Goal: Communication & Community: Answer question/provide support

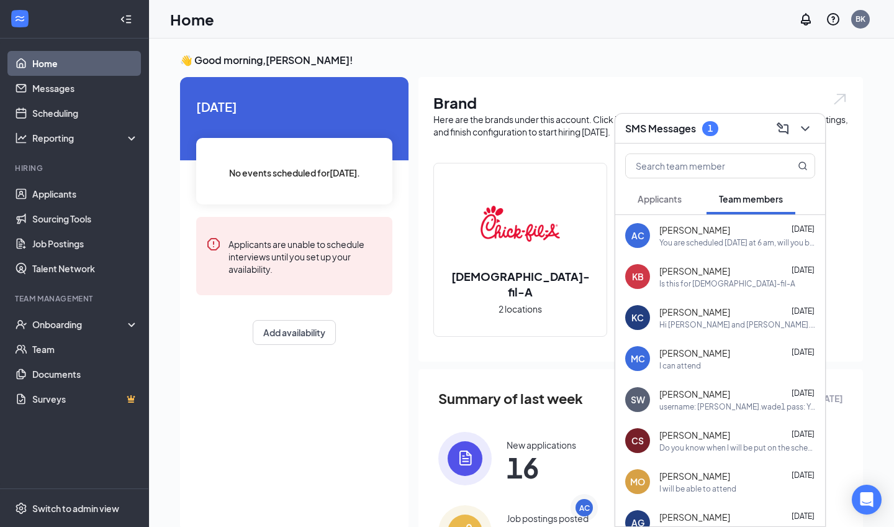
click at [661, 203] on span "Applicants" at bounding box center [660, 198] width 44 height 11
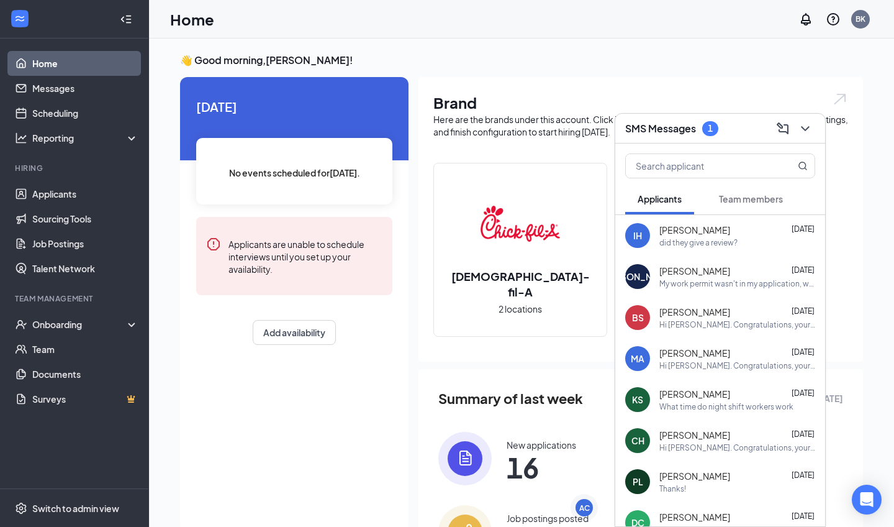
click at [781, 202] on span "Team members" at bounding box center [751, 198] width 64 height 11
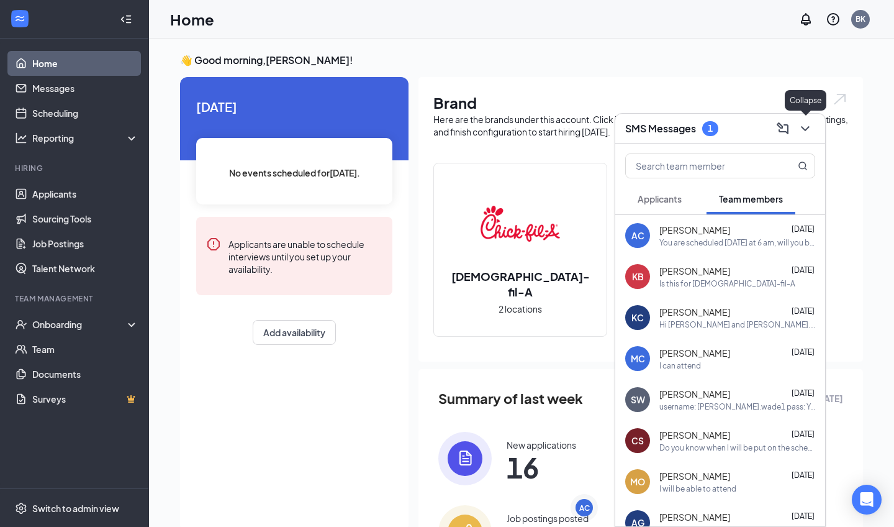
click at [802, 129] on icon "ChevronDown" at bounding box center [805, 128] width 15 height 15
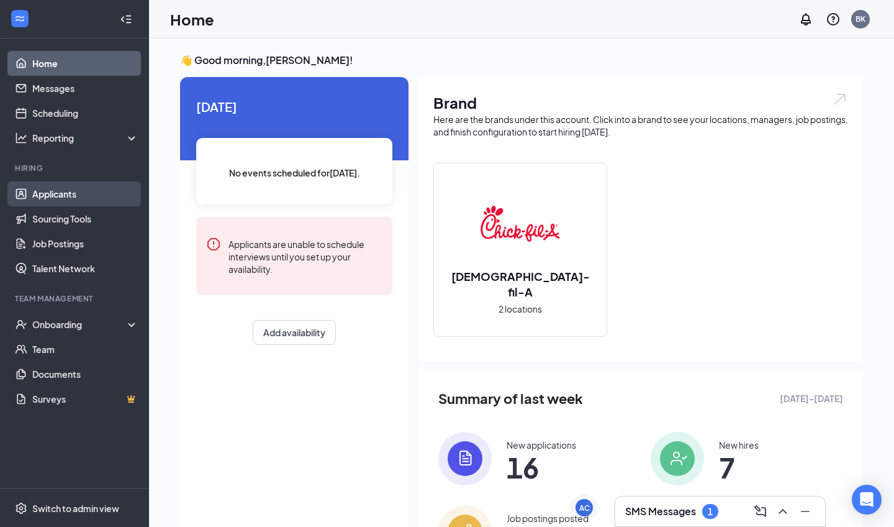
click at [53, 199] on link "Applicants" at bounding box center [85, 193] width 106 height 25
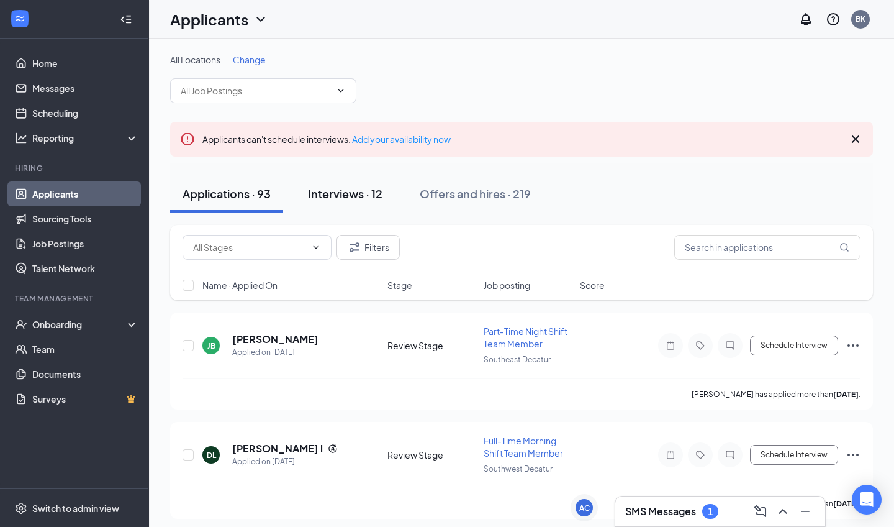
click at [354, 192] on div "Interviews · 12" at bounding box center [345, 194] width 75 height 16
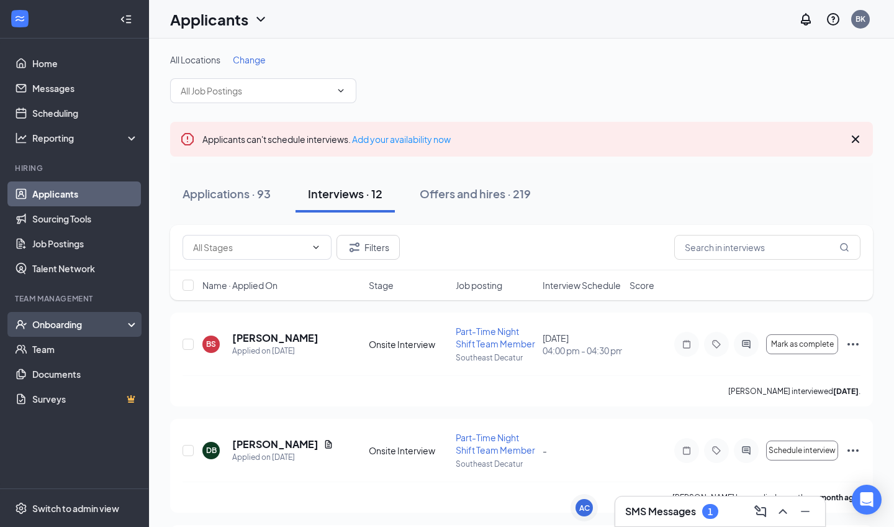
click at [58, 330] on div "Onboarding" at bounding box center [80, 324] width 96 height 12
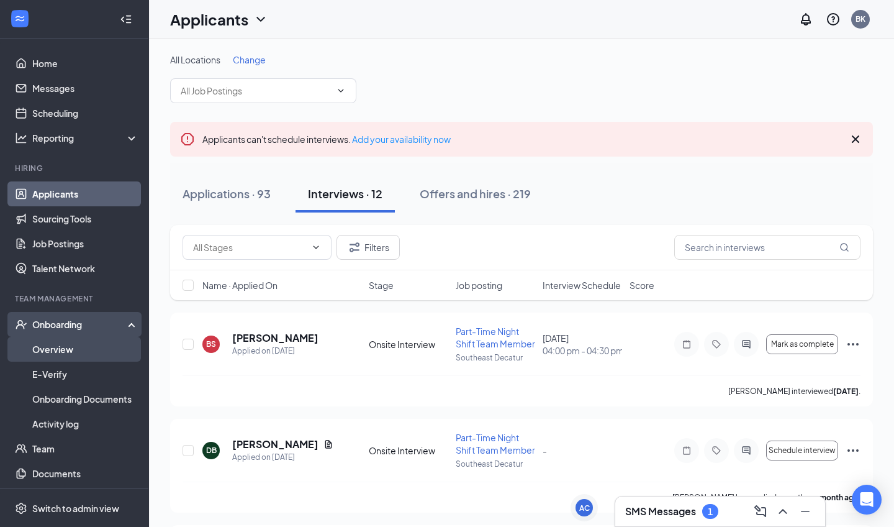
click at [59, 356] on link "Overview" at bounding box center [85, 349] width 106 height 25
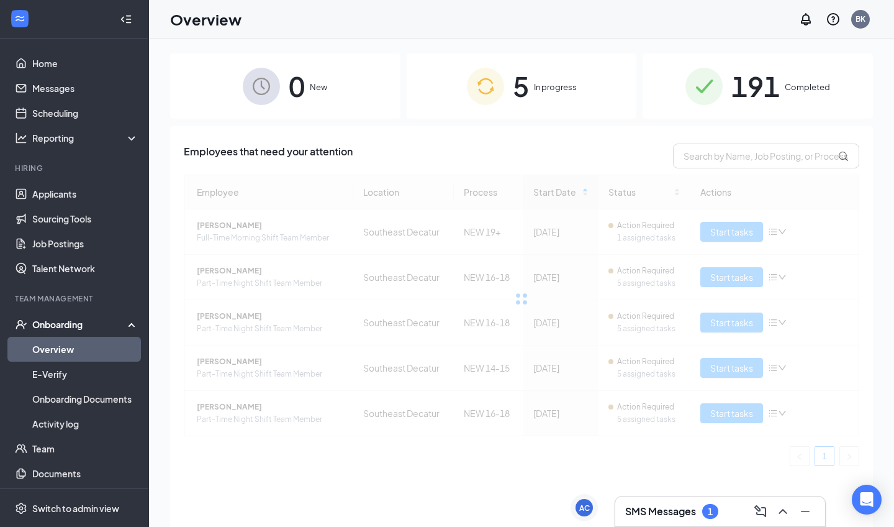
click at [483, 96] on img at bounding box center [485, 86] width 37 height 37
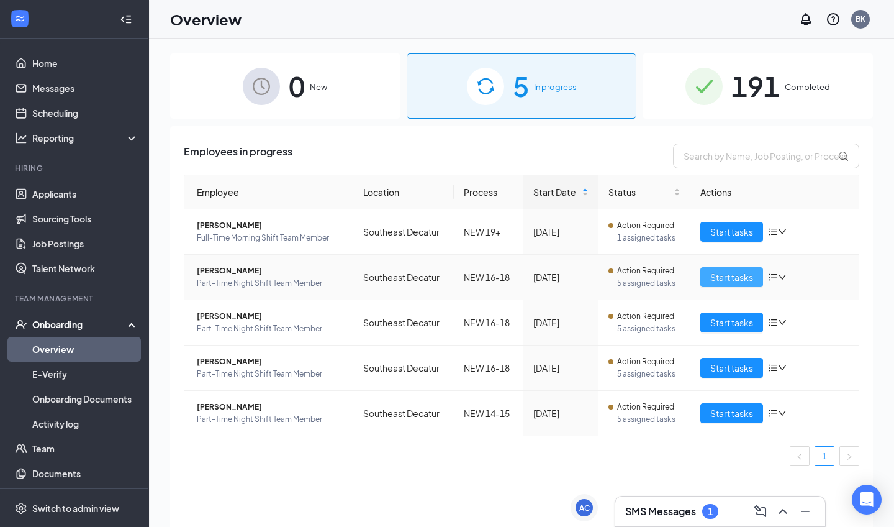
click at [730, 273] on span "Start tasks" at bounding box center [731, 277] width 43 height 14
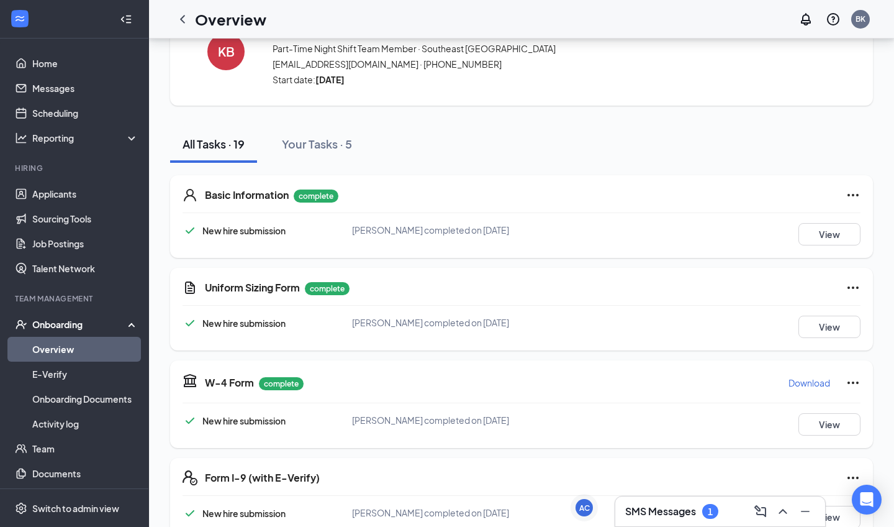
click at [638, 512] on h3 "SMS Messages" at bounding box center [660, 511] width 71 height 14
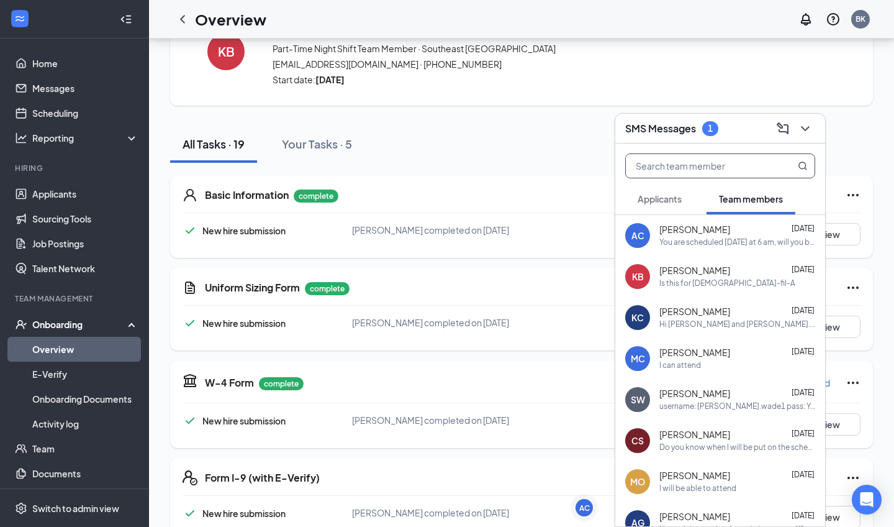
click at [681, 160] on input "text" at bounding box center [699, 166] width 147 height 24
click at [688, 268] on span "[PERSON_NAME]" at bounding box center [694, 271] width 71 height 12
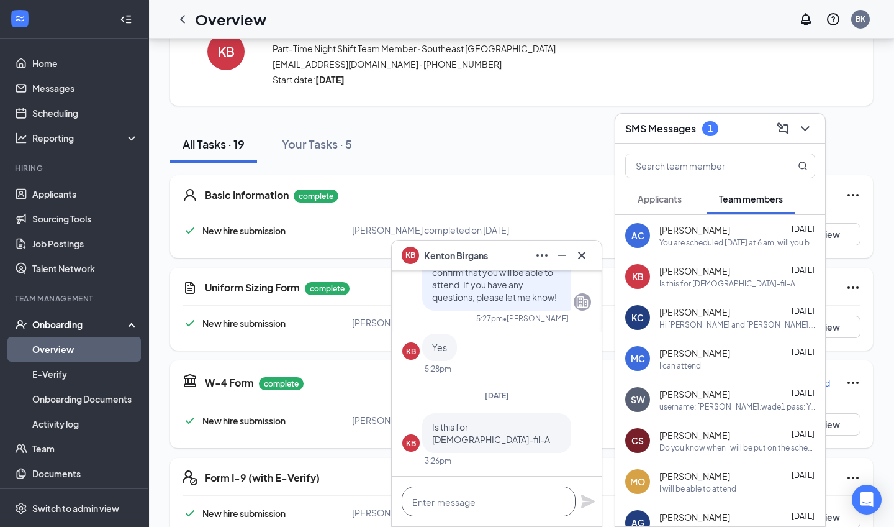
click at [480, 496] on textarea at bounding box center [489, 501] width 174 height 30
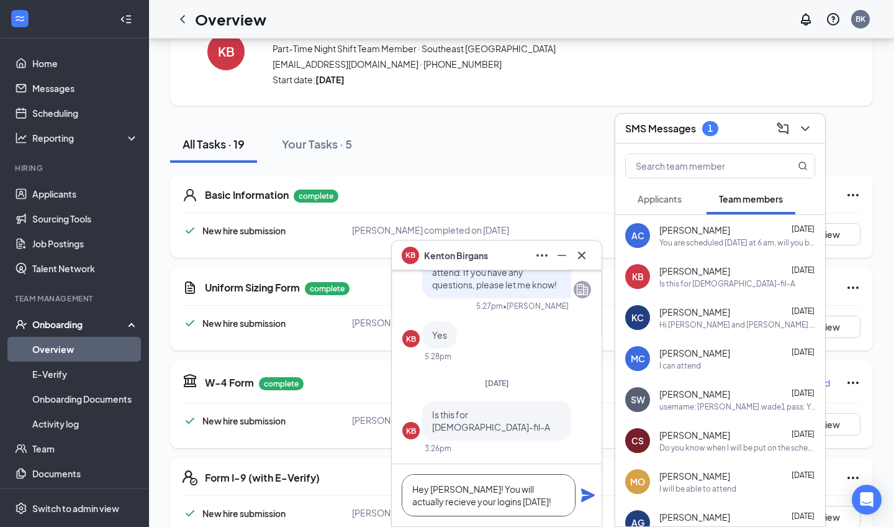
click at [553, 494] on textarea "Hey [PERSON_NAME]! You will actually recieve your logins [DATE]!" at bounding box center [489, 495] width 174 height 42
click at [504, 508] on textarea "Hey [PERSON_NAME]! You will actually receive your logins [DATE]!" at bounding box center [489, 495] width 174 height 42
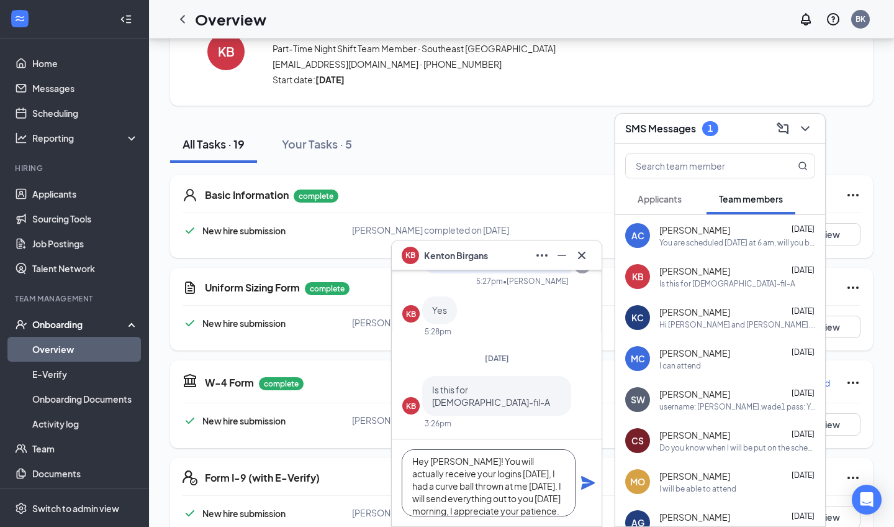
scroll to position [0, 0]
drag, startPoint x: 564, startPoint y: 501, endPoint x: 407, endPoint y: 463, distance: 161.7
click at [407, 463] on textarea "Hey [PERSON_NAME]! You will actually receive your logins [DATE], I had a curve …" at bounding box center [489, 482] width 174 height 67
type textarea "Hey [PERSON_NAME]! You will actually receive your logins [DATE], I had a curve …"
click at [590, 482] on icon "Plane" at bounding box center [588, 483] width 14 height 14
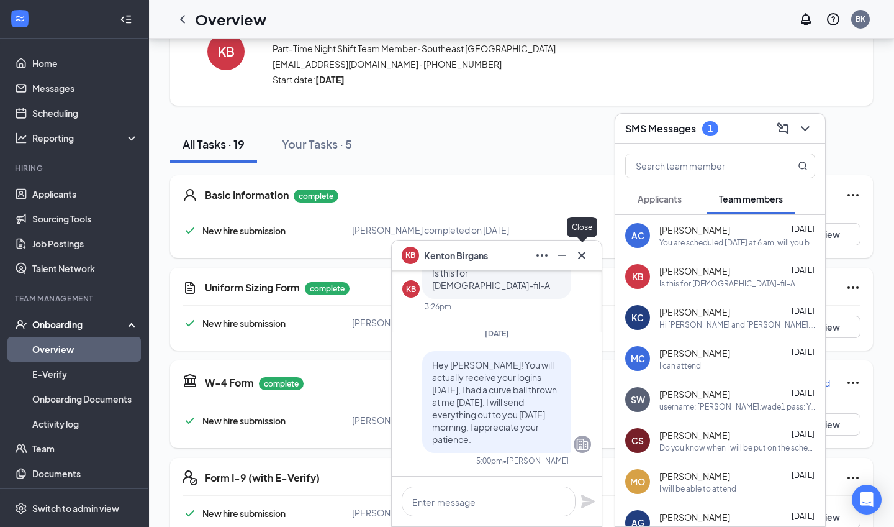
click at [589, 258] on icon "Cross" at bounding box center [581, 255] width 15 height 15
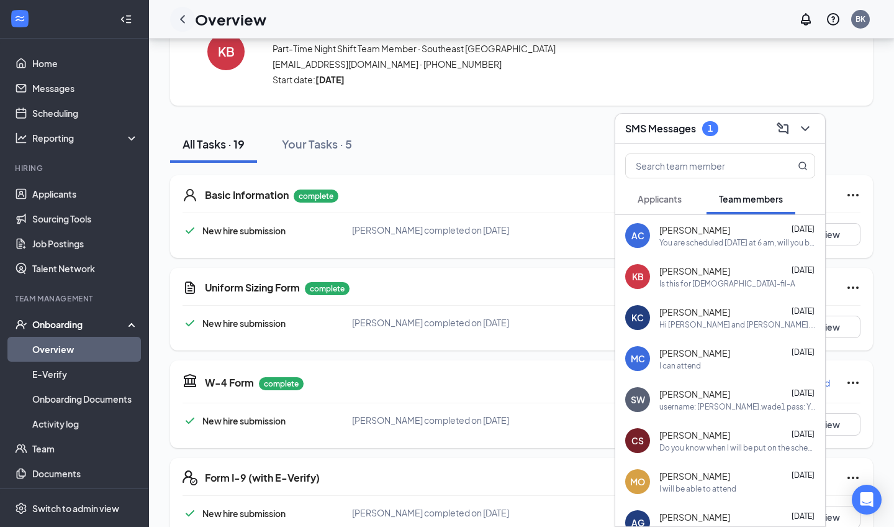
click at [175, 20] on icon "ChevronLeft" at bounding box center [182, 19] width 15 height 15
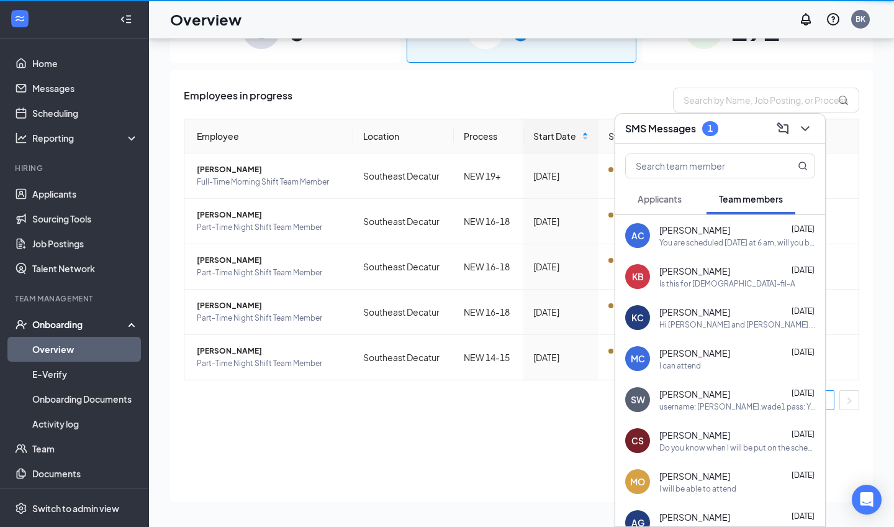
scroll to position [56, 0]
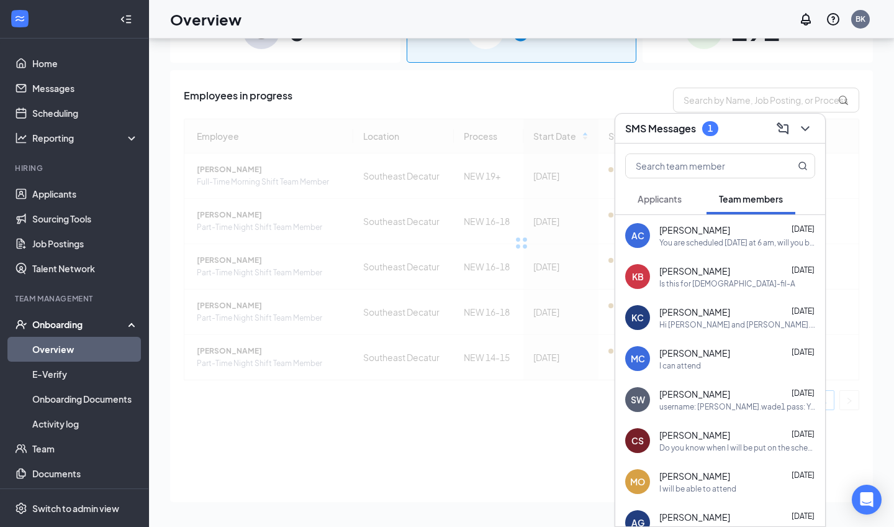
click at [181, 20] on h1 "Overview" at bounding box center [205, 19] width 71 height 21
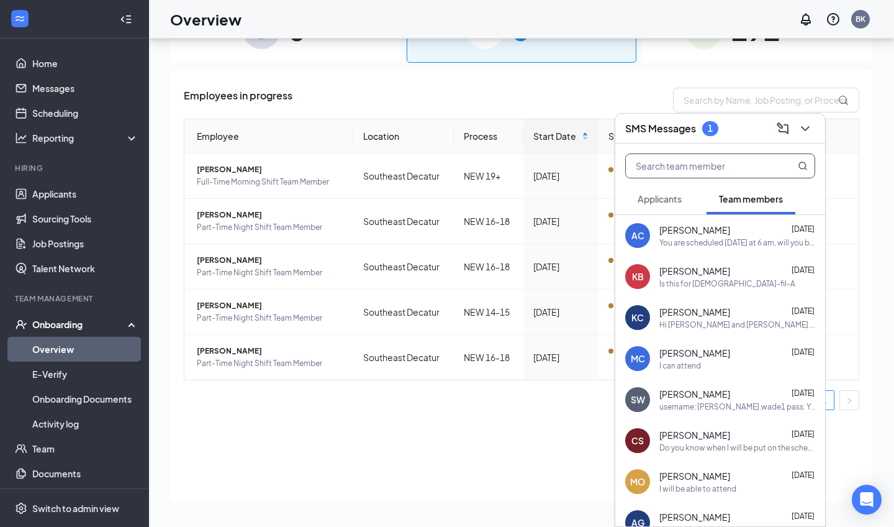
click at [673, 174] on input "text" at bounding box center [699, 166] width 147 height 24
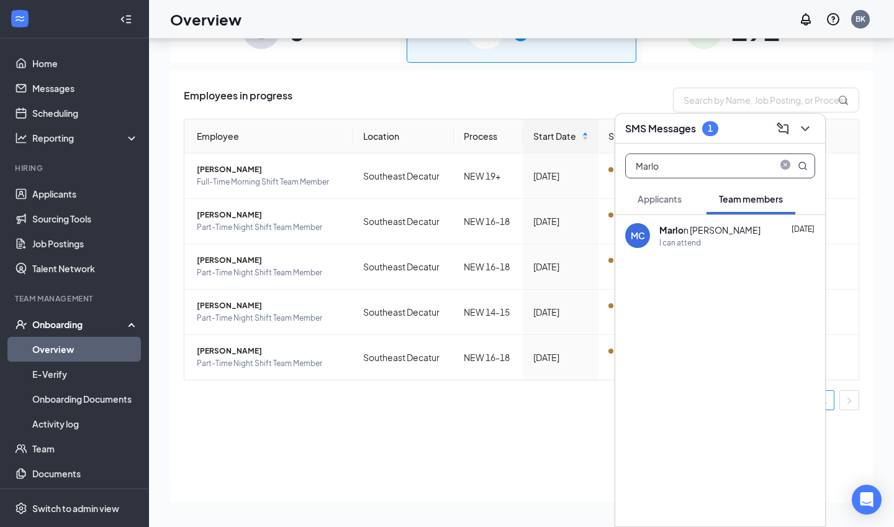
type input "Marlo"
click at [696, 230] on div "[PERSON_NAME]" at bounding box center [709, 230] width 101 height 12
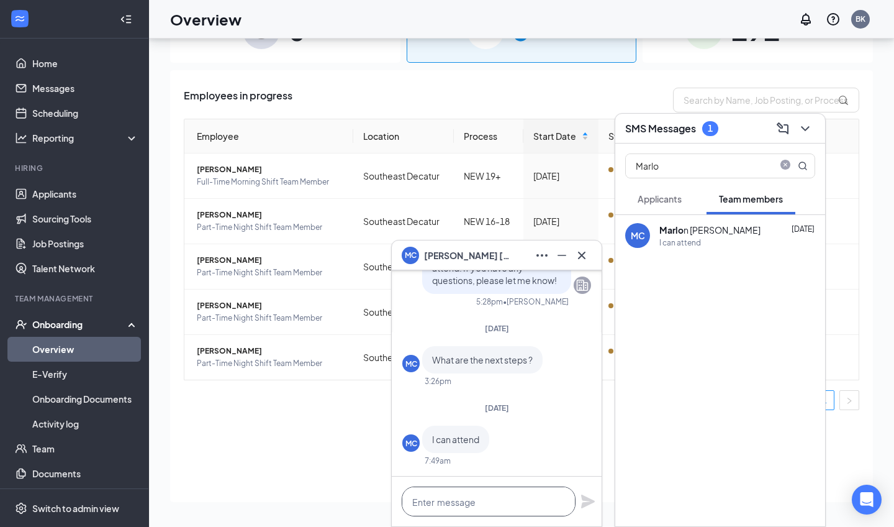
click at [461, 512] on textarea at bounding box center [489, 501] width 174 height 30
paste textarea "Hey [PERSON_NAME]! You will actually receive your logins [DATE], I had a curve …"
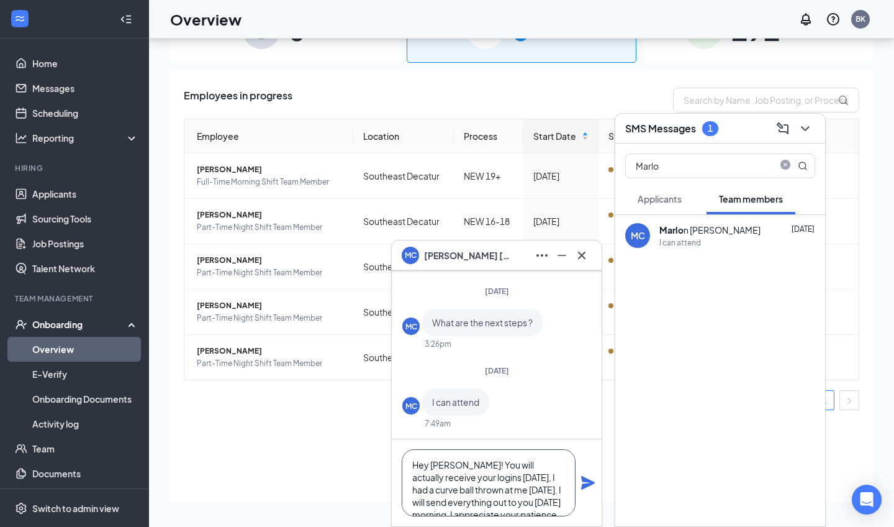
scroll to position [13, 0]
type textarea "Hey [PERSON_NAME]! You will actually receive your logins [DATE], I had a curve …"
click at [586, 478] on icon "Plane" at bounding box center [588, 483] width 14 height 14
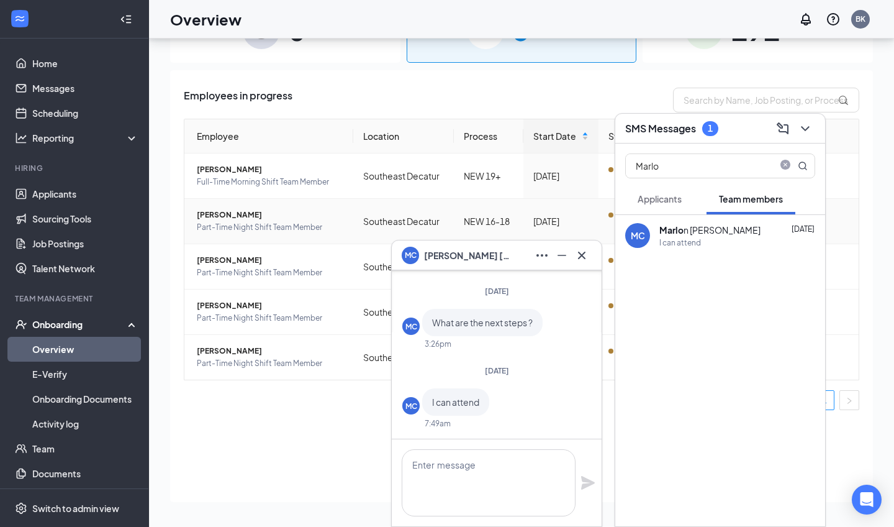
scroll to position [0, 0]
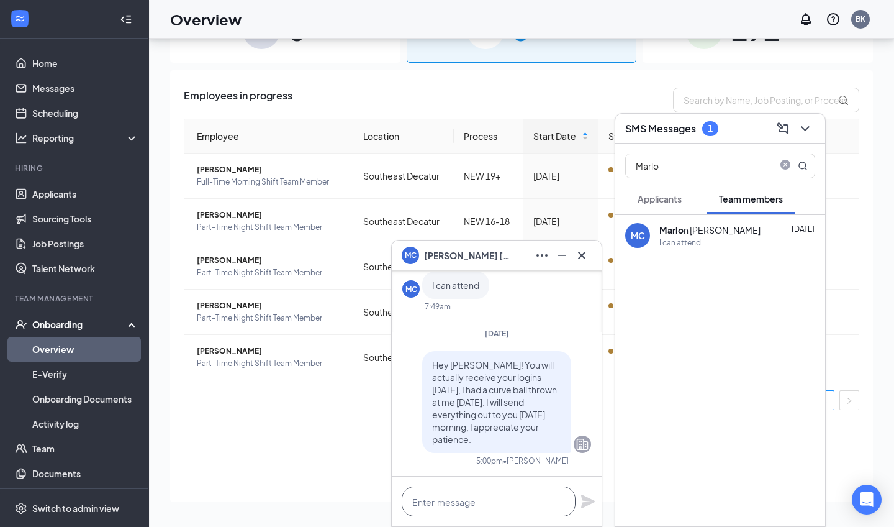
click at [494, 489] on textarea at bounding box center [489, 501] width 174 height 30
type textarea "M"
type textarea "t"
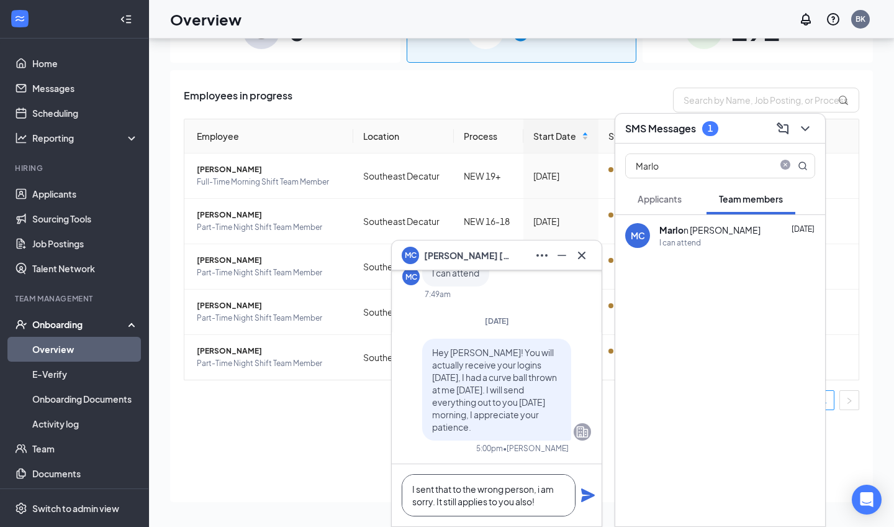
click at [411, 489] on textarea "I sent that to the wrong person, i am sorry. It still applies to you also!" at bounding box center [489, 495] width 174 height 42
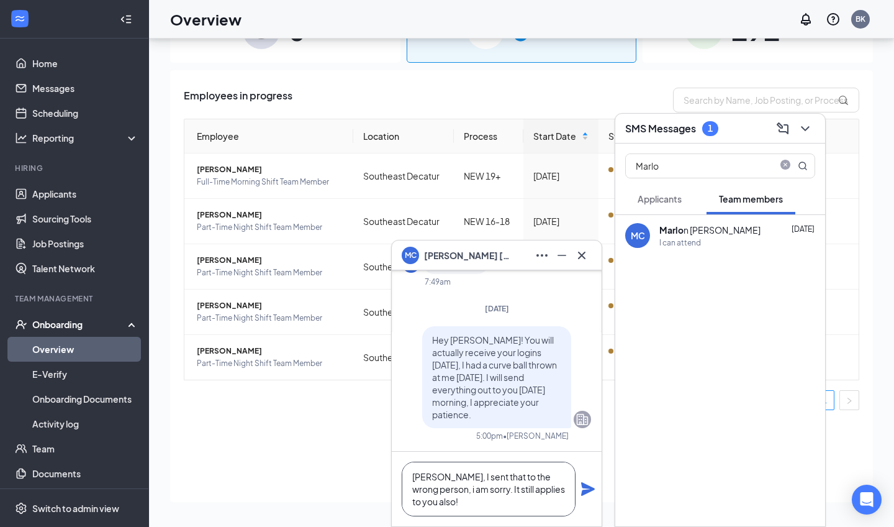
type textarea "[PERSON_NAME], I sent that to the wrong person, i am sorry. It still applies to…"
click at [584, 487] on icon "Plane" at bounding box center [588, 489] width 14 height 14
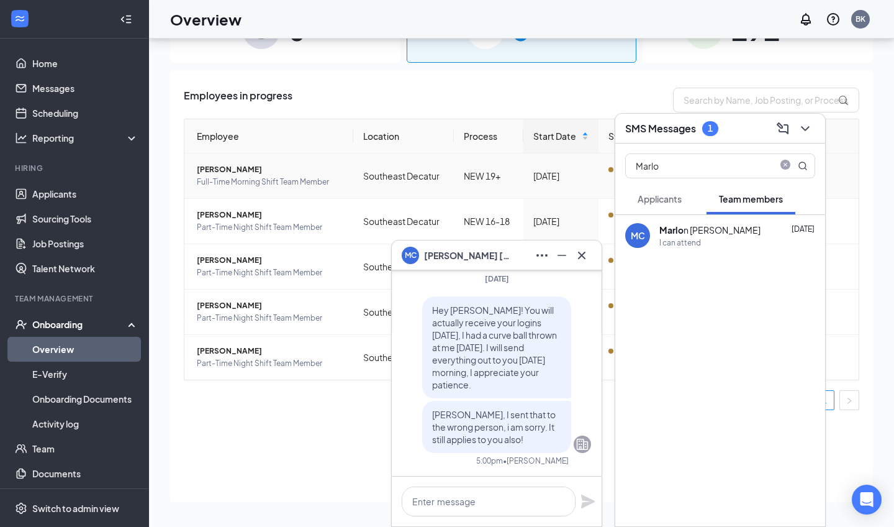
scroll to position [0, 0]
click at [582, 251] on icon "Cross" at bounding box center [581, 255] width 15 height 15
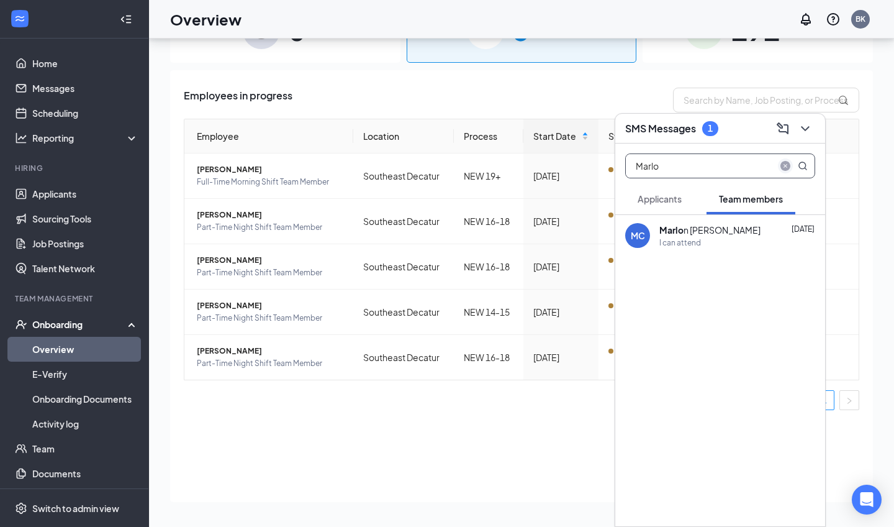
click at [784, 168] on icon "close-circle" at bounding box center [786, 166] width 10 height 10
type input "[PERSON_NAME]"
click at [686, 220] on div "[PERSON_NAME] [PERSON_NAME] [DATE] yes i can make it" at bounding box center [720, 235] width 210 height 41
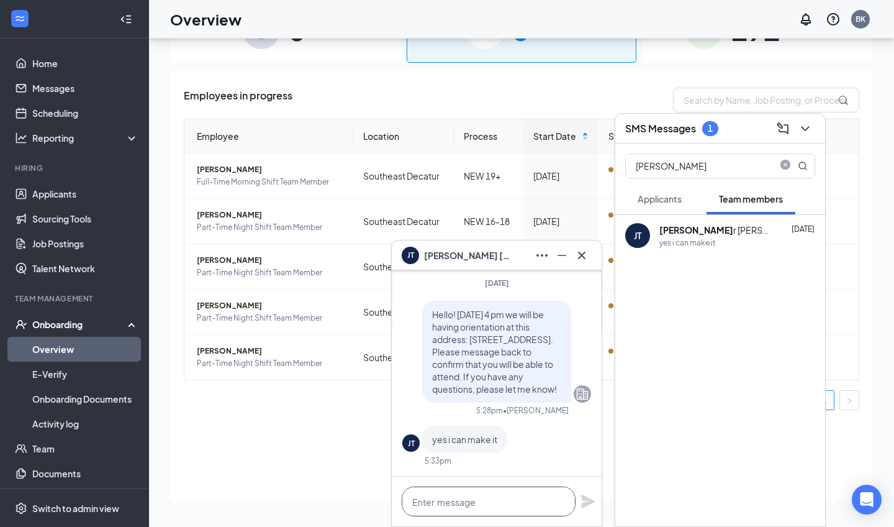
click at [437, 512] on textarea at bounding box center [489, 501] width 174 height 30
paste textarea "Hey [PERSON_NAME]! You will actually receive your logins [DATE], I had a curve …"
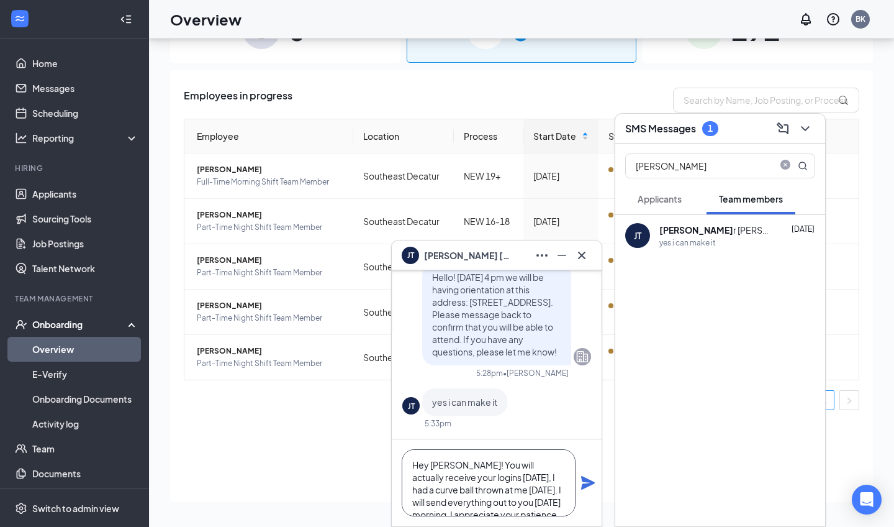
scroll to position [13, 0]
click at [553, 484] on textarea "Hey [PERSON_NAME]! You will actually receive your logins [DATE], I had a curve …" at bounding box center [489, 482] width 174 height 67
click at [440, 455] on textarea "Hey [PERSON_NAME]! You will actually receive your logins [DATE], I had a curve …" at bounding box center [489, 482] width 174 height 67
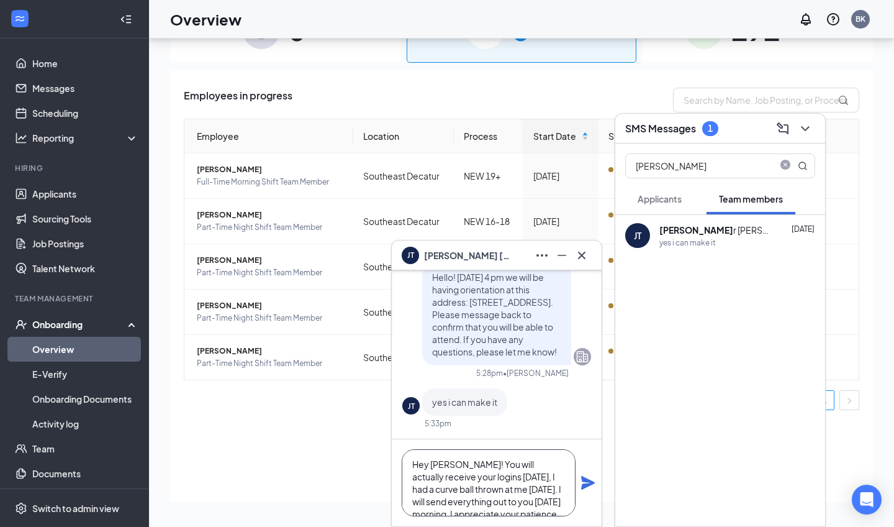
type textarea "Hey [PERSON_NAME]! You will actually receive your logins [DATE], I had a curve …"
click at [591, 482] on icon "Plane" at bounding box center [588, 483] width 14 height 14
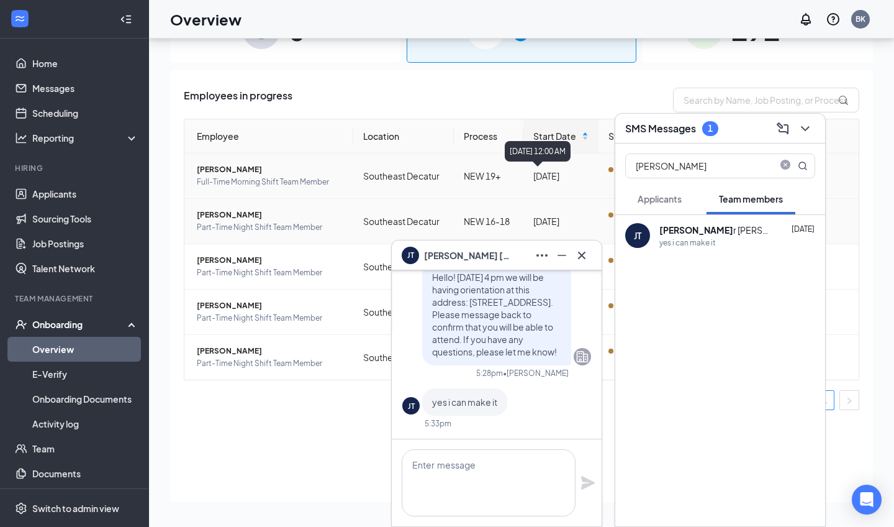
scroll to position [0, 0]
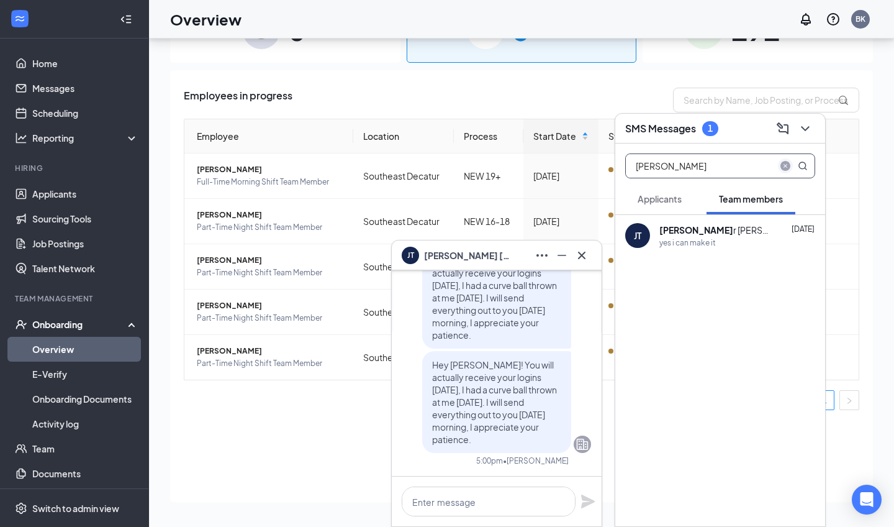
click at [790, 167] on icon "close-circle" at bounding box center [786, 166] width 10 height 10
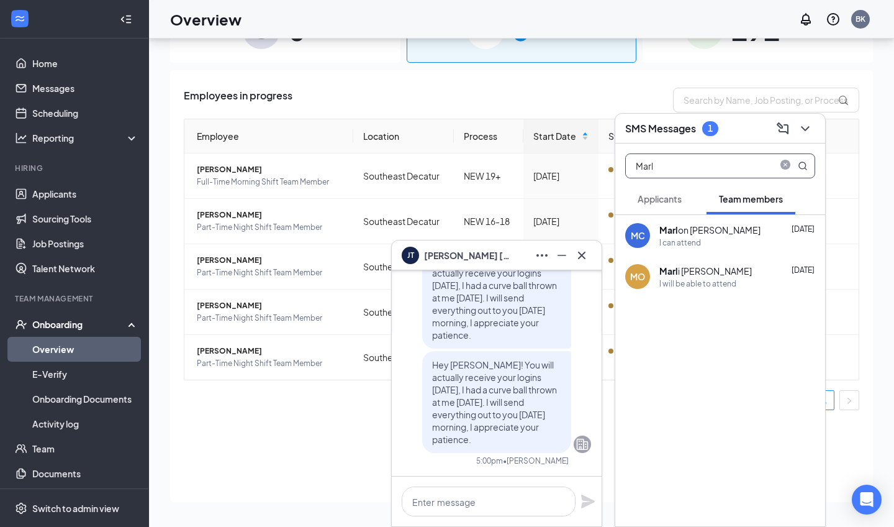
type input "Marl"
click at [697, 280] on div "I will be able to attend" at bounding box center [697, 283] width 77 height 11
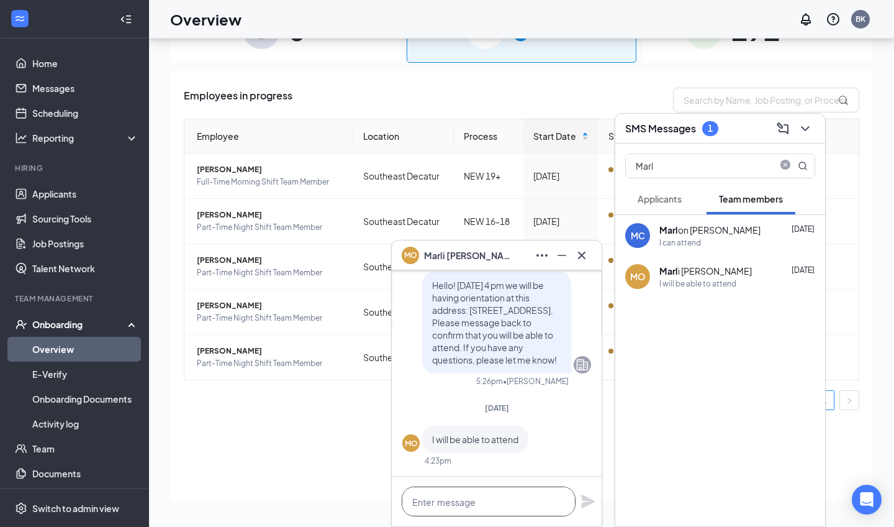
click at [459, 514] on textarea at bounding box center [489, 501] width 174 height 30
paste textarea "Hey [PERSON_NAME]! You will actually receive your logins [DATE], I had a curve …"
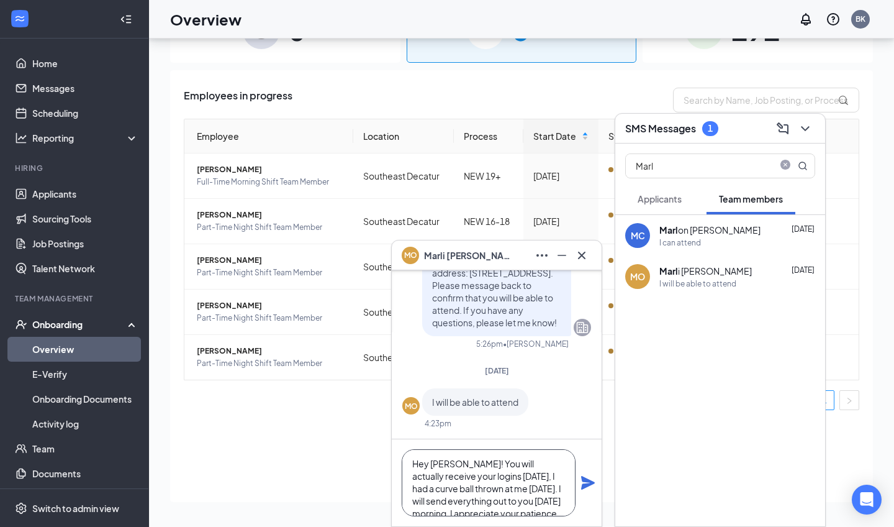
scroll to position [13, 0]
click at [440, 448] on div "Hey [PERSON_NAME]! You will actually receive your logins [DATE], I had a curve …" at bounding box center [497, 482] width 210 height 87
click at [446, 453] on textarea "Hey [PERSON_NAME]! You will actually receive your logins [DATE], I had a curve …" at bounding box center [489, 482] width 174 height 67
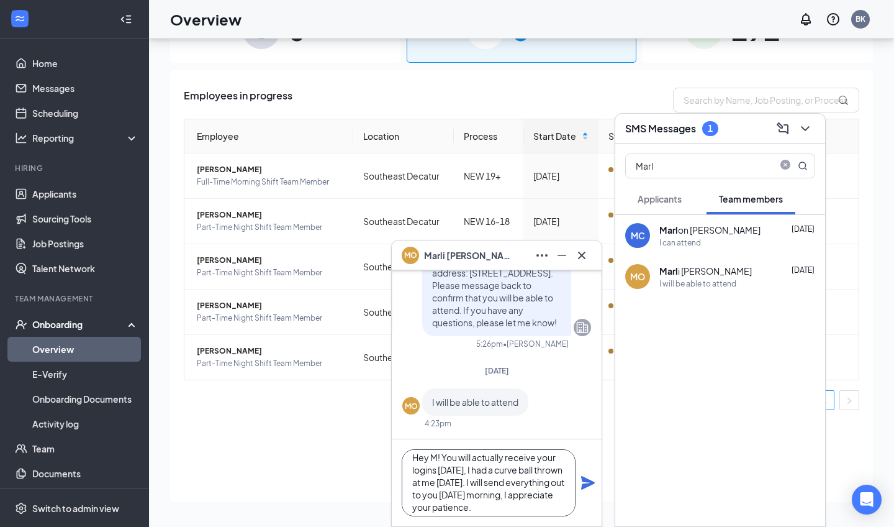
scroll to position [1, 0]
type textarea "Hey [PERSON_NAME]! You will actually receive your logins [DATE], I had a curve …"
click at [589, 482] on icon "Plane" at bounding box center [588, 483] width 14 height 14
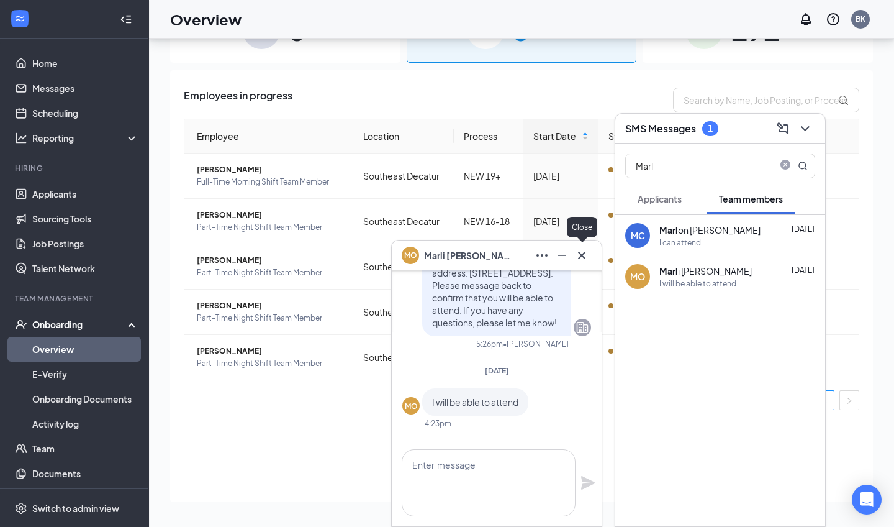
scroll to position [0, 0]
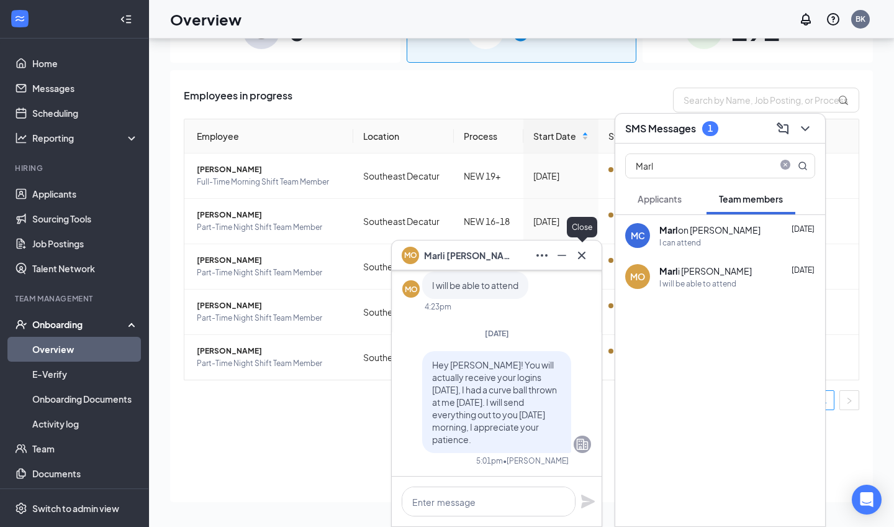
click at [586, 257] on icon "Cross" at bounding box center [581, 255] width 15 height 15
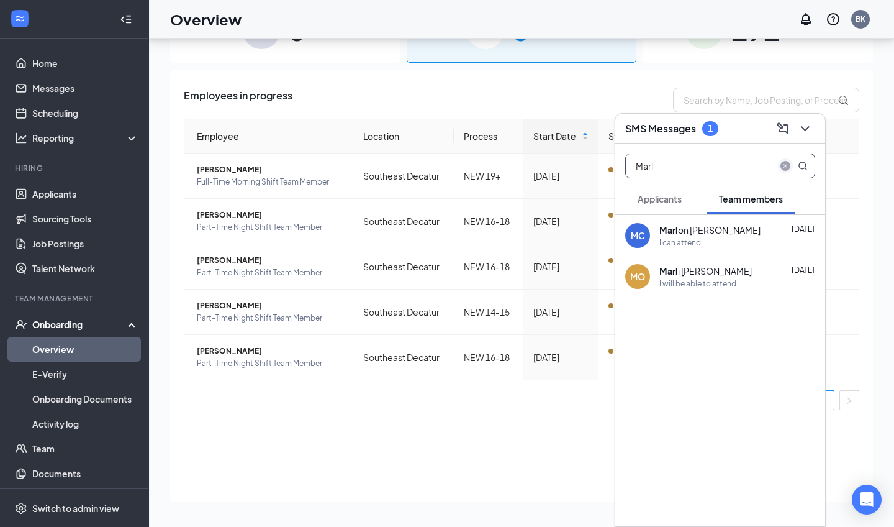
click at [785, 168] on icon "close-circle" at bounding box center [786, 166] width 10 height 10
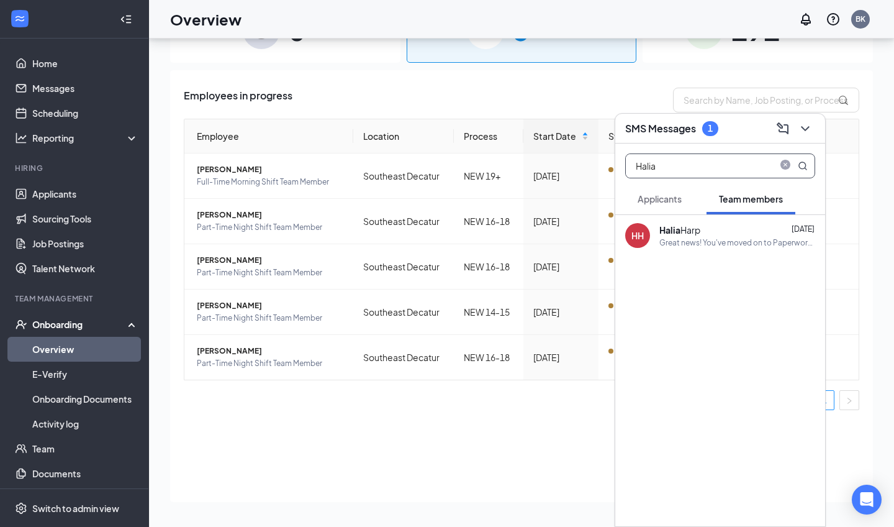
type input "Halia"
click at [707, 238] on div "Great news! You've moved on to Paperwork Processing, the next stage of the appl…" at bounding box center [737, 242] width 156 height 11
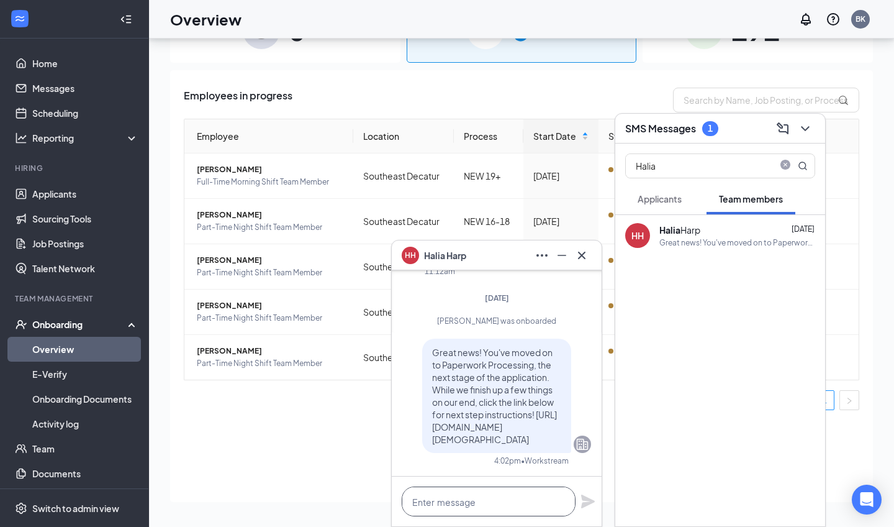
click at [431, 502] on textarea at bounding box center [489, 501] width 174 height 30
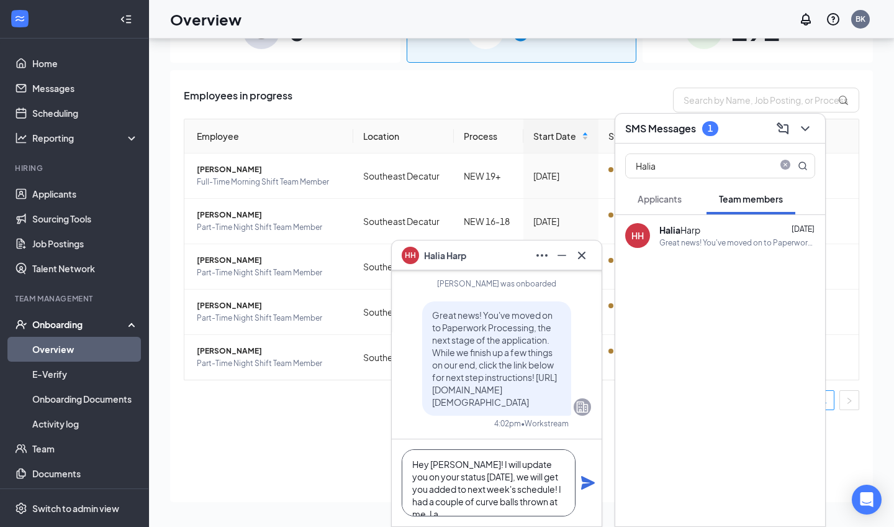
scroll to position [13, 0]
type textarea "Hey [PERSON_NAME]! I will update you on your status [DATE], we will get you add…"
click at [582, 487] on icon "Plane" at bounding box center [588, 483] width 14 height 14
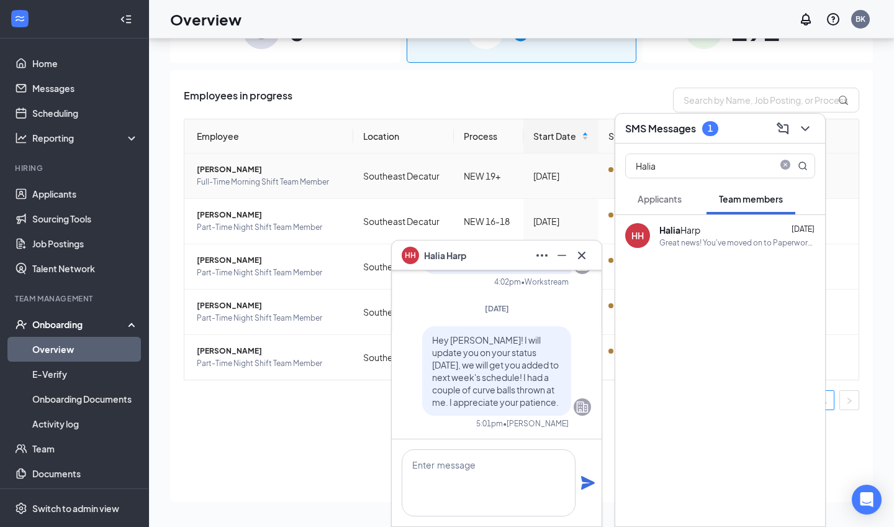
scroll to position [0, 0]
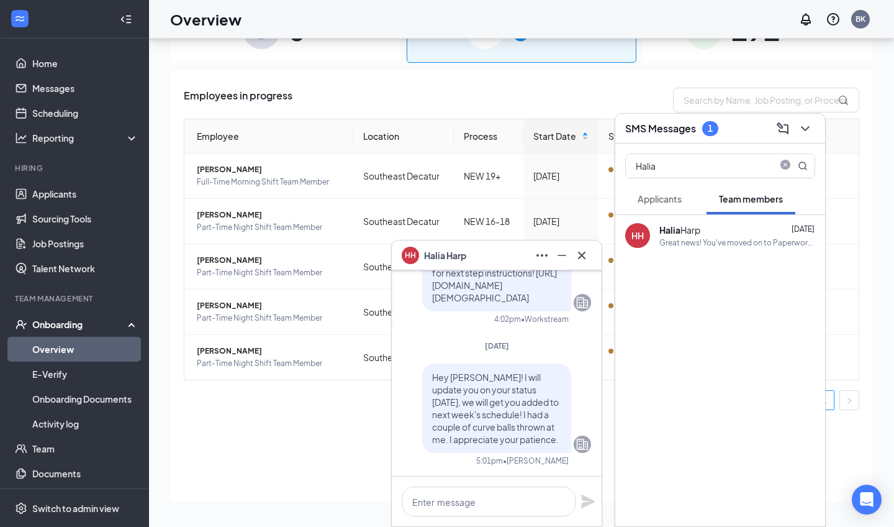
click at [592, 255] on div "HH [PERSON_NAME]" at bounding box center [497, 255] width 210 height 30
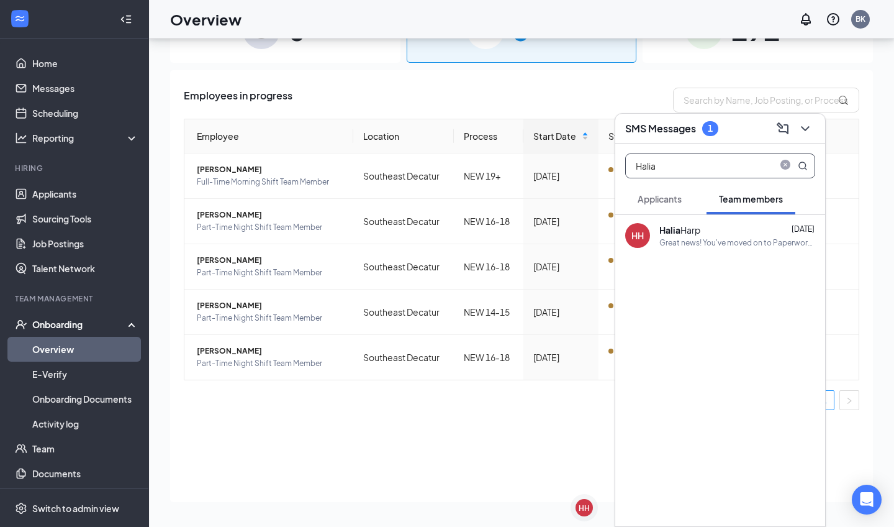
click at [780, 172] on span at bounding box center [792, 166] width 32 height 24
click at [782, 169] on icon "close-circle" at bounding box center [786, 166] width 10 height 10
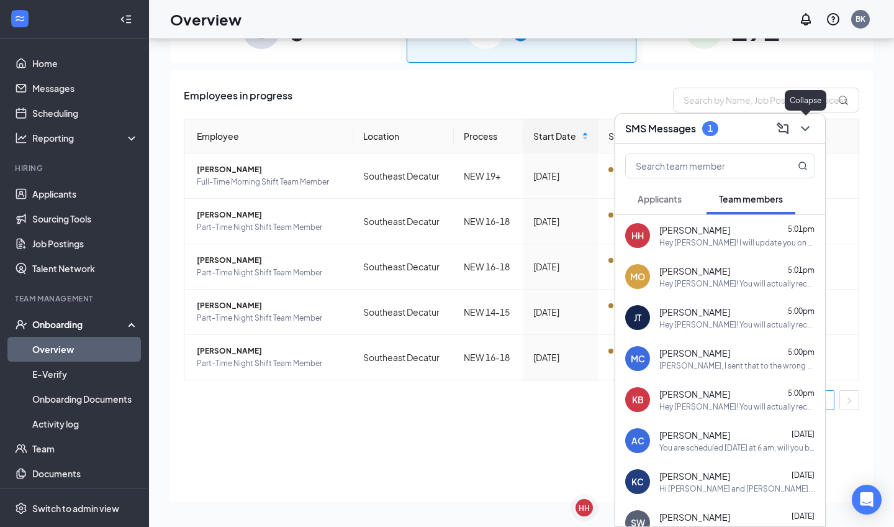
click at [806, 133] on icon "ChevronDown" at bounding box center [805, 128] width 15 height 15
